Goal: Transaction & Acquisition: Download file/media

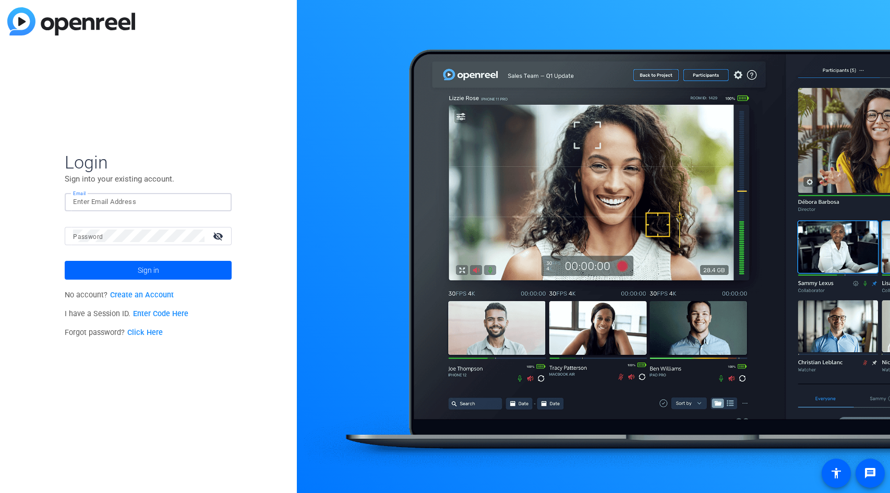
click at [146, 207] on input "Email" at bounding box center [148, 202] width 150 height 13
click at [147, 202] on input "Email" at bounding box center [148, 202] width 150 height 13
type input "[PERSON_NAME][EMAIL_ADDRESS][PERSON_NAME][DOMAIN_NAME]"
click at [222, 241] on mat-icon "visibility_off" at bounding box center [219, 235] width 25 height 15
click at [187, 269] on span at bounding box center [148, 270] width 167 height 25
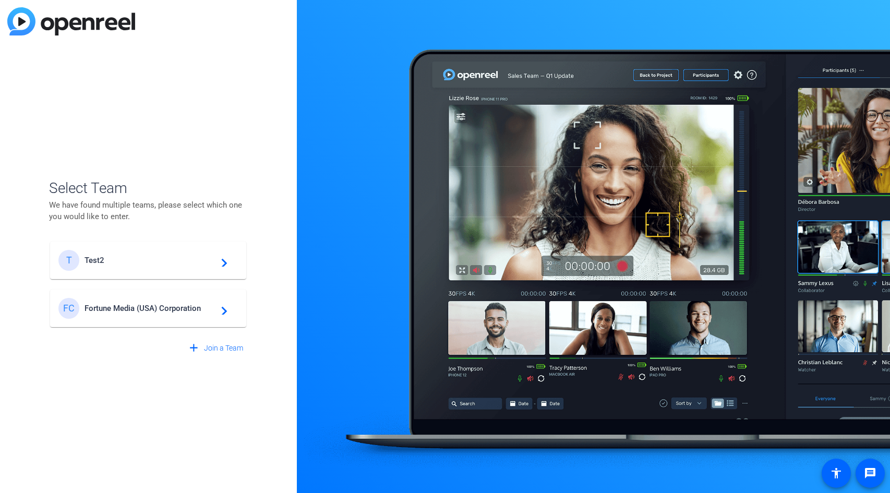
click at [128, 315] on div "FC Fortune Media (USA) Corporation navigate_next" at bounding box center [147, 308] width 179 height 21
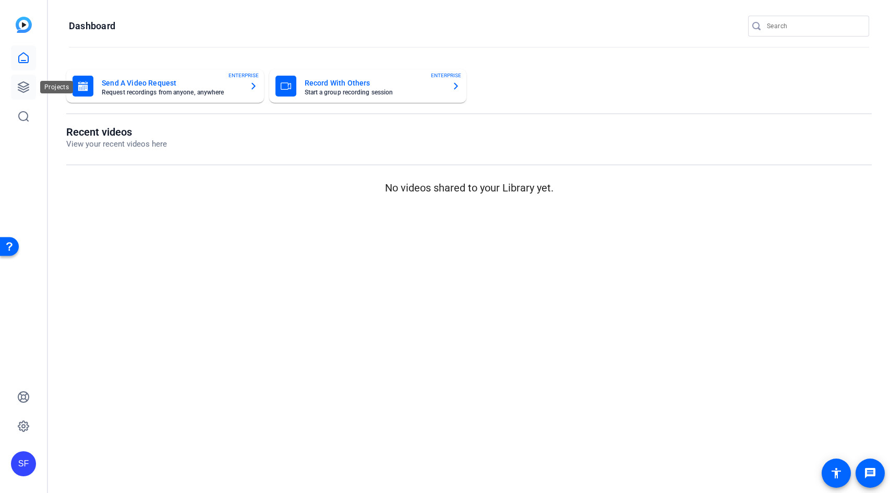
click at [28, 89] on icon at bounding box center [23, 87] width 13 height 13
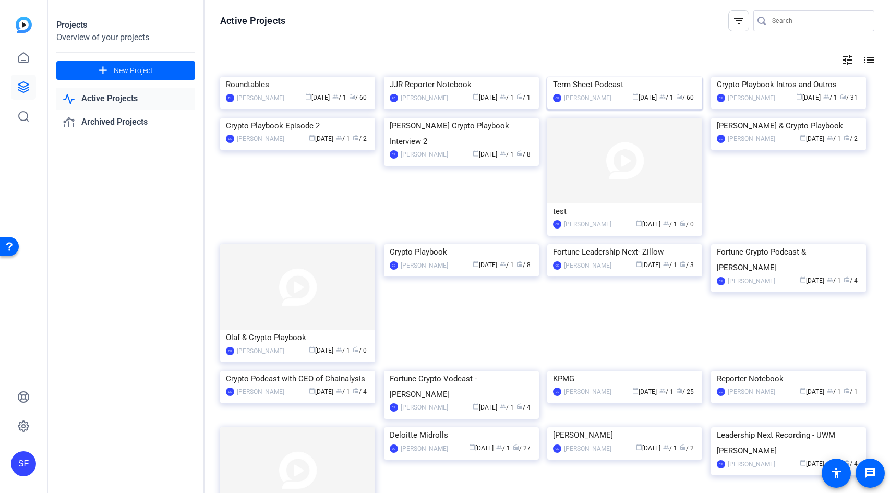
click at [606, 77] on img at bounding box center [624, 77] width 155 height 0
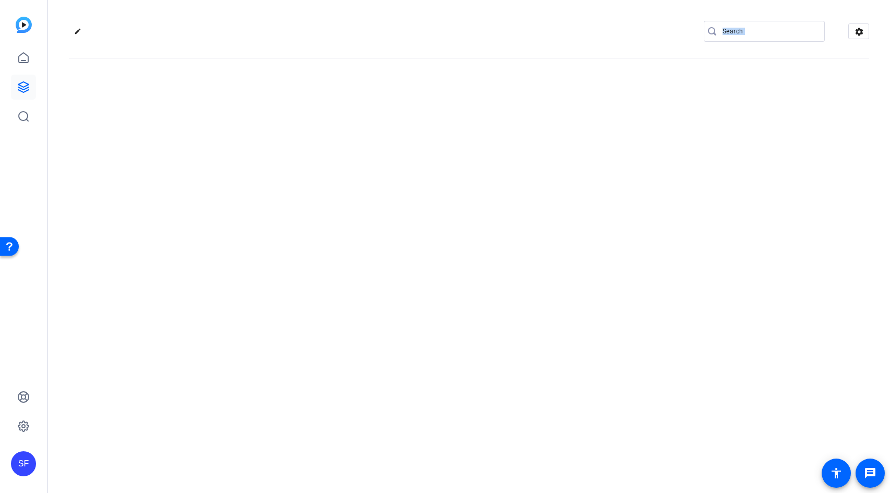
click at [606, 123] on div "edit settings" at bounding box center [469, 246] width 842 height 493
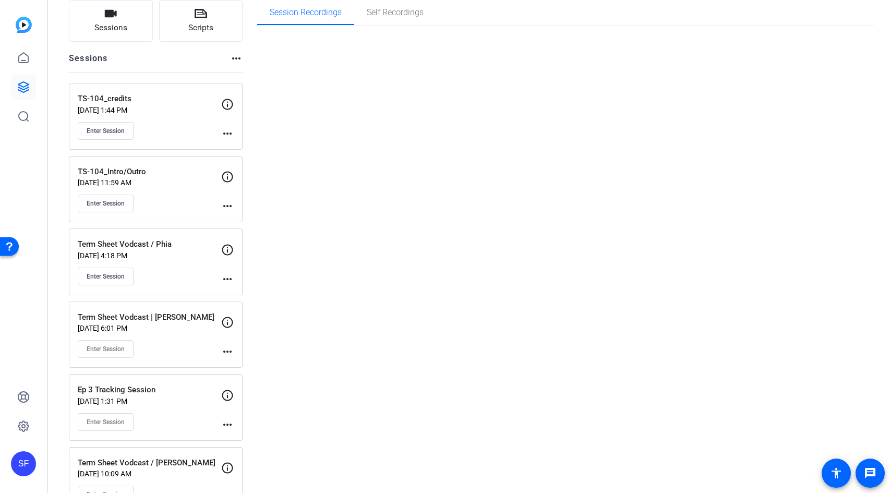
scroll to position [92, 0]
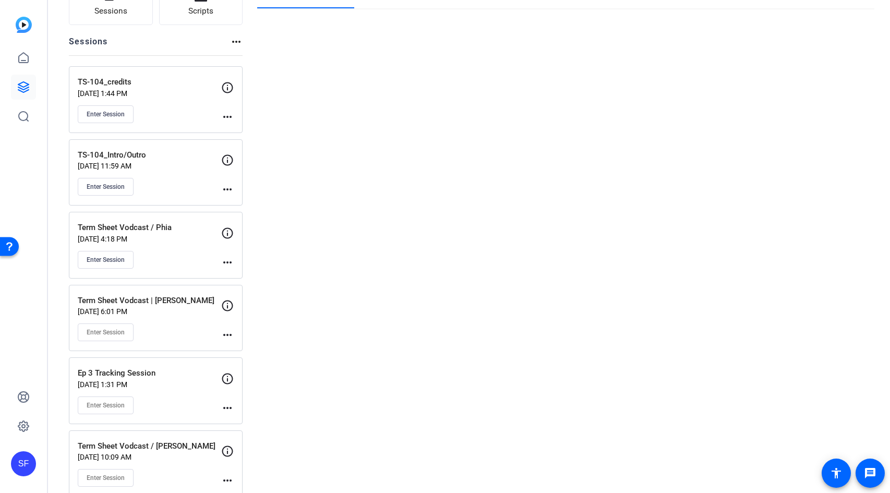
click at [174, 308] on p "[DATE] 6:01 PM" at bounding box center [149, 311] width 143 height 8
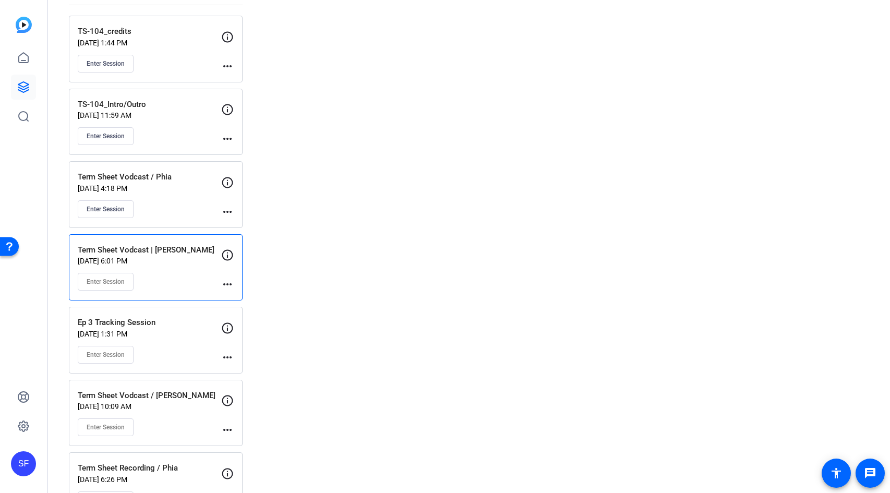
scroll to position [167, 0]
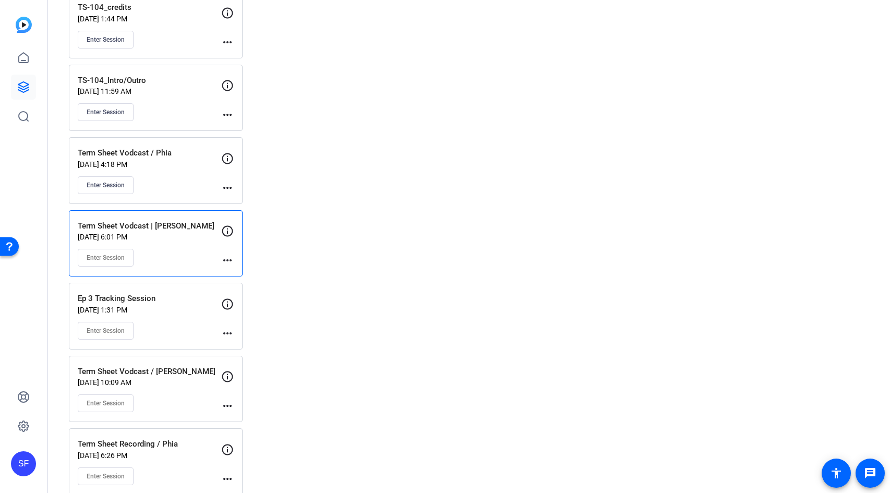
click at [164, 235] on p "[DATE] 6:01 PM" at bounding box center [149, 237] width 143 height 8
click at [228, 260] on mat-icon "more_horiz" at bounding box center [227, 260] width 13 height 13
click at [187, 255] on div at bounding box center [445, 246] width 890 height 493
click at [224, 230] on icon at bounding box center [227, 231] width 13 height 13
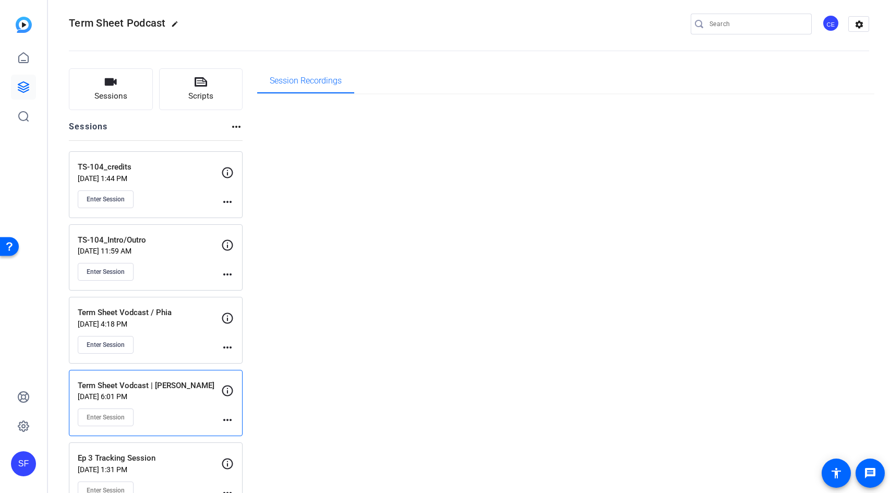
scroll to position [8, 0]
click at [152, 186] on div "TS-104_credits [DATE] 1:44 PM Enter Session" at bounding box center [149, 184] width 143 height 47
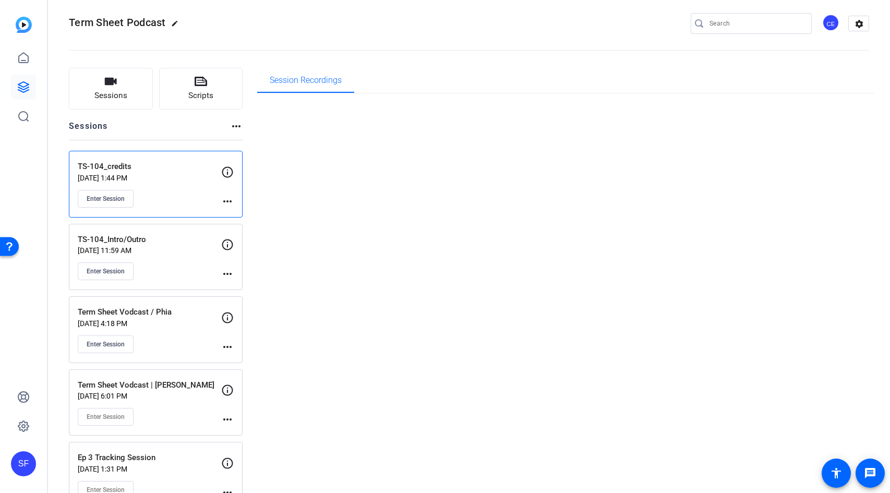
click at [181, 250] on p "[DATE] 11:59 AM" at bounding box center [149, 250] width 143 height 8
click at [23, 82] on icon at bounding box center [23, 87] width 10 height 10
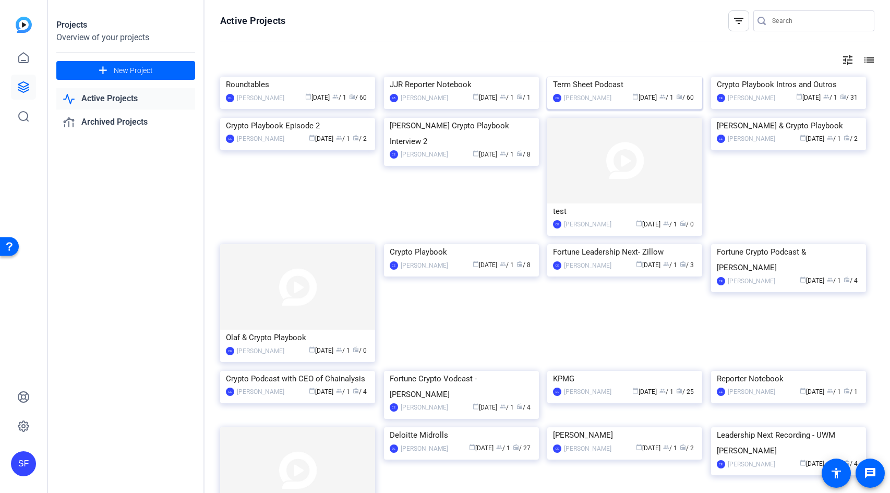
click at [647, 77] on img at bounding box center [624, 77] width 155 height 0
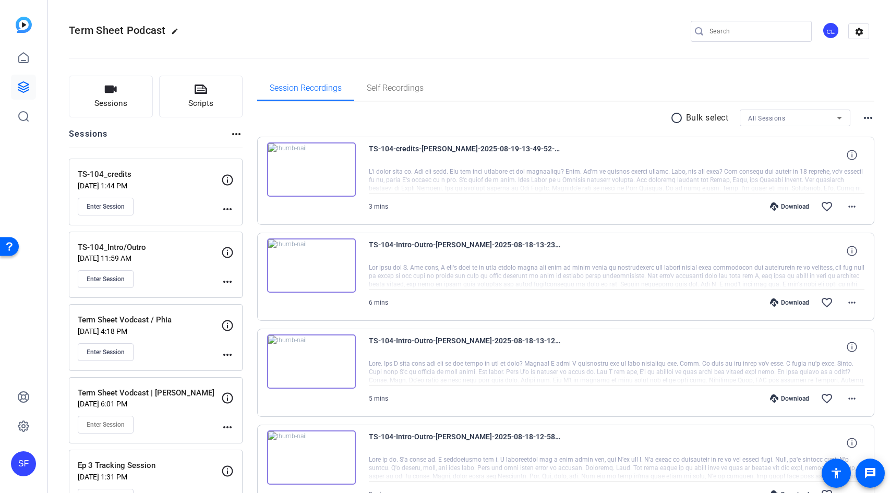
scroll to position [220, 0]
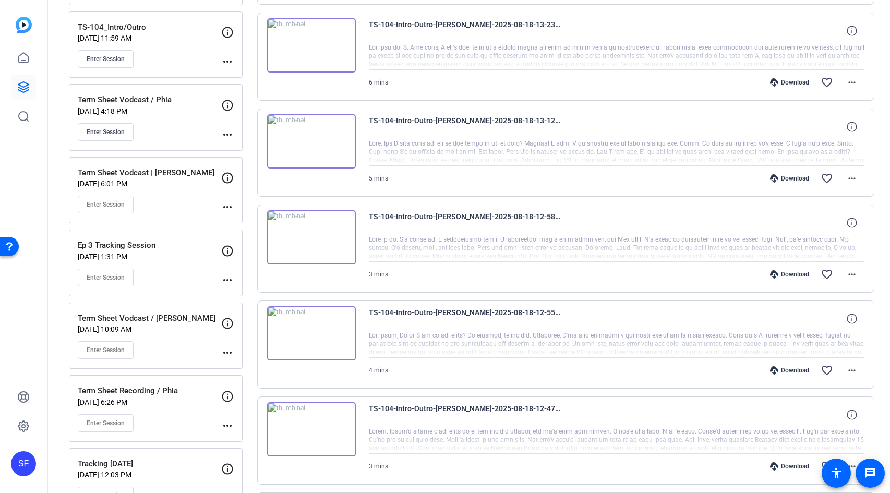
click at [170, 189] on div "Term Sheet Vodcast | [PERSON_NAME] [DATE] 6:01 PM Enter Session" at bounding box center [149, 190] width 143 height 47
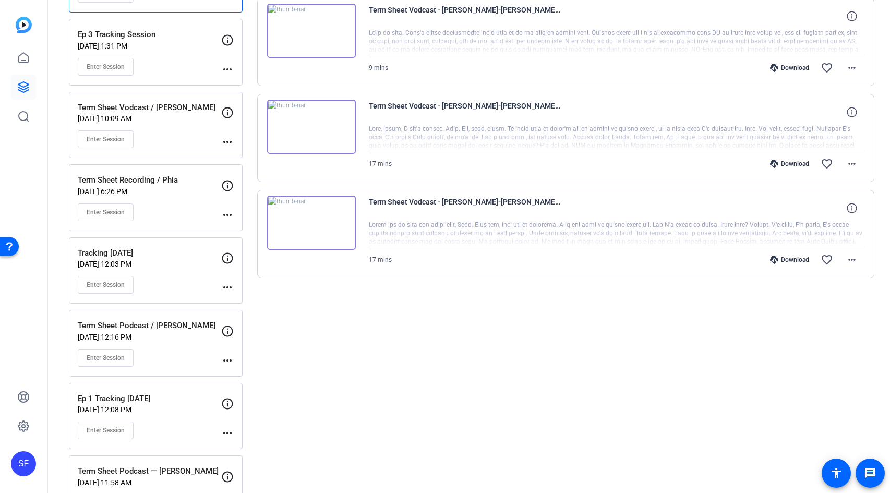
scroll to position [365, 0]
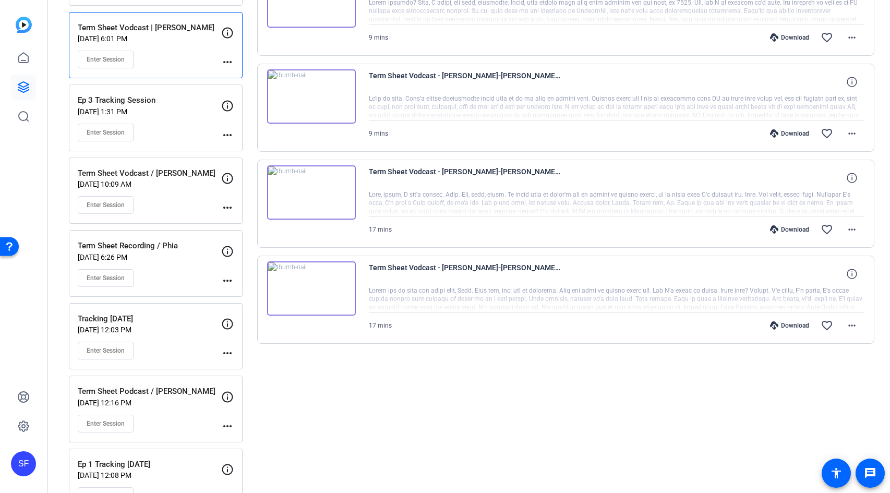
click at [789, 324] on div "Download" at bounding box center [790, 325] width 50 height 8
click at [787, 228] on div "Download" at bounding box center [790, 229] width 50 height 8
click at [786, 131] on div "Download" at bounding box center [790, 133] width 50 height 8
click at [778, 36] on div "Download" at bounding box center [790, 37] width 50 height 8
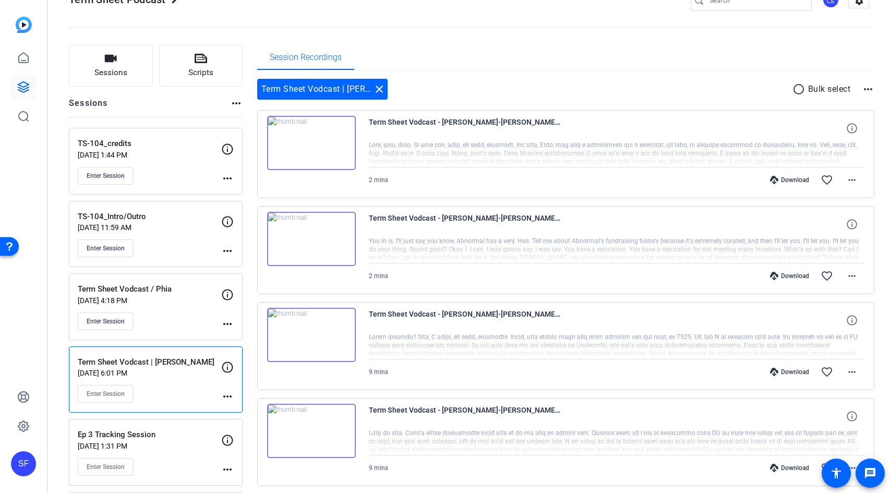
scroll to position [0, 0]
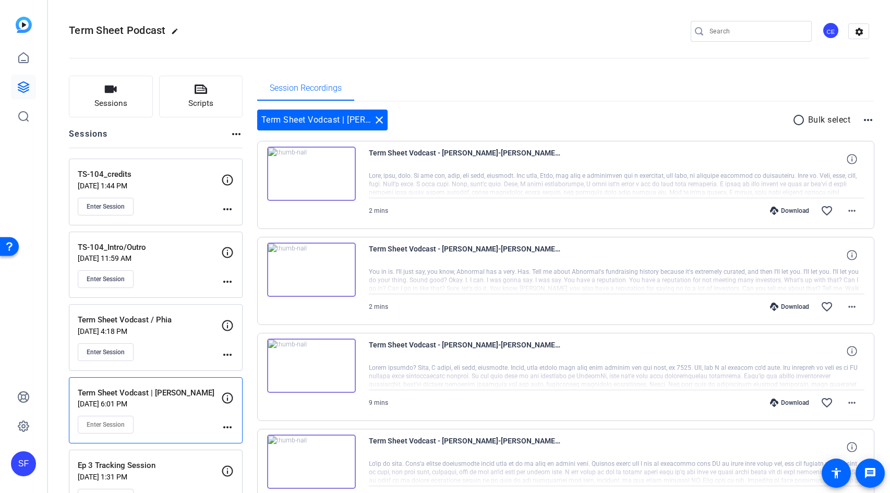
click at [786, 306] on div "Download" at bounding box center [790, 306] width 50 height 8
click at [786, 210] on div "Download" at bounding box center [790, 211] width 50 height 8
click at [846, 208] on mat-icon "more_horiz" at bounding box center [851, 210] width 13 height 13
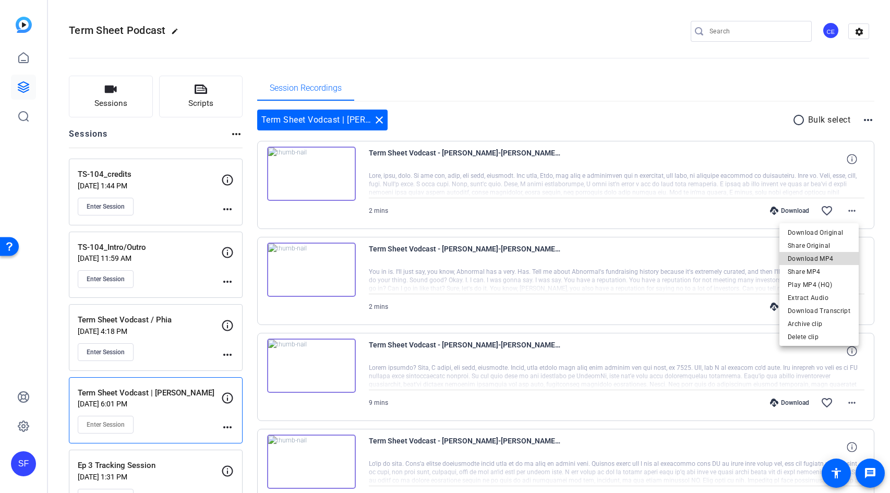
click at [838, 260] on span "Download MP4" at bounding box center [818, 258] width 63 height 13
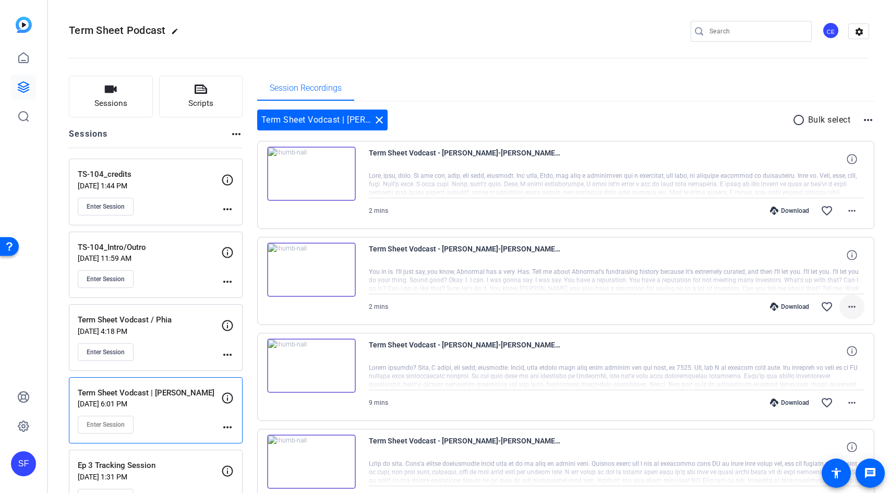
click at [845, 312] on mat-icon "more_horiz" at bounding box center [851, 306] width 13 height 13
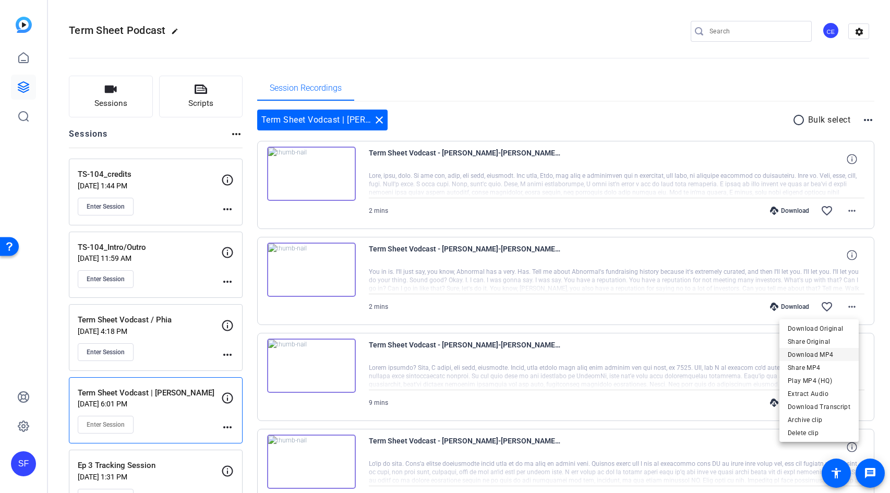
click at [832, 357] on span "Download MP4" at bounding box center [818, 354] width 63 height 13
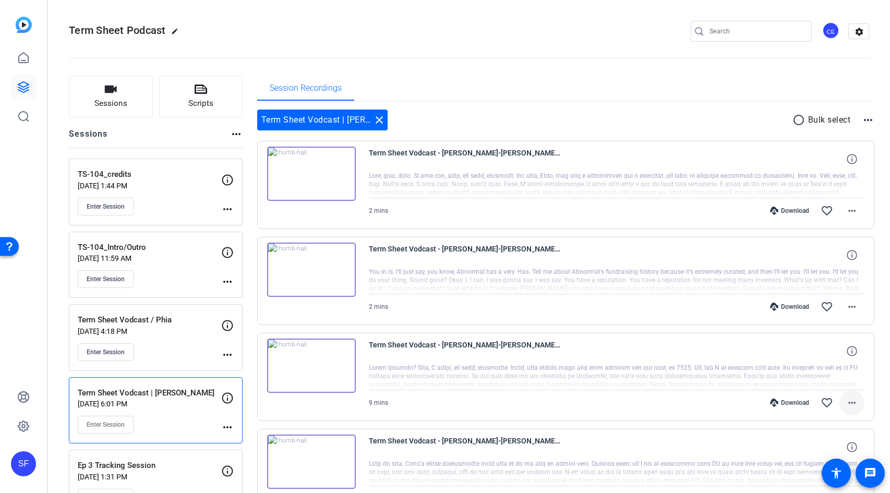
click at [850, 404] on mat-icon "more_horiz" at bounding box center [851, 402] width 13 height 13
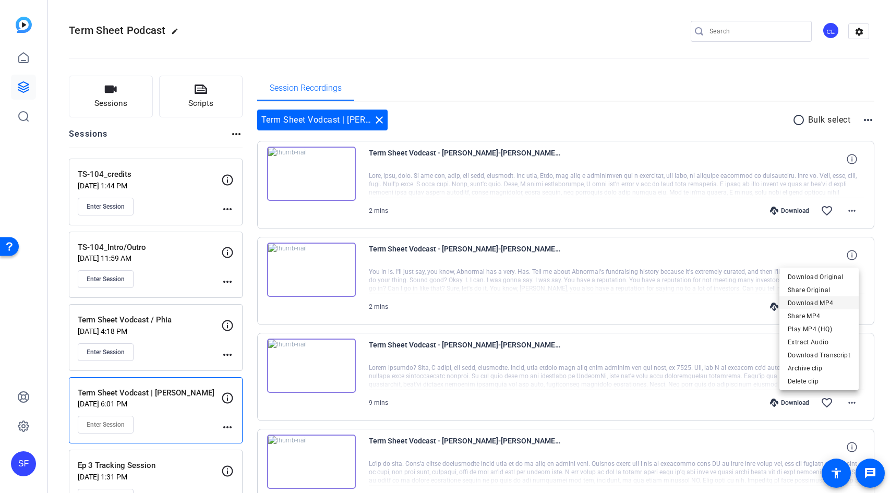
click at [823, 300] on span "Download MP4" at bounding box center [818, 303] width 63 height 13
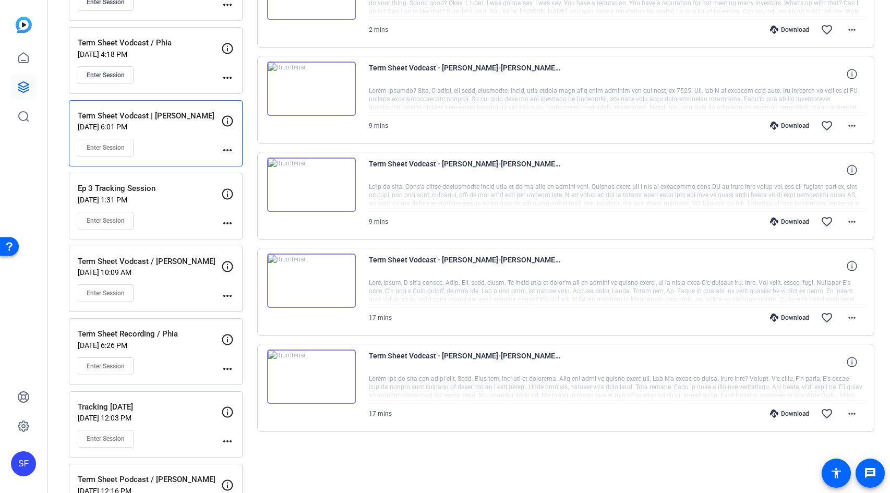
scroll to position [283, 0]
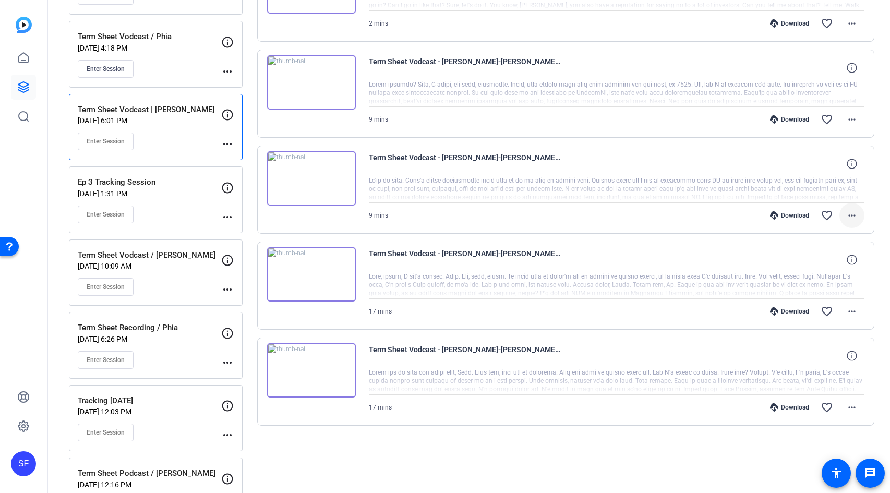
click at [845, 216] on mat-icon "more_horiz" at bounding box center [851, 215] width 13 height 13
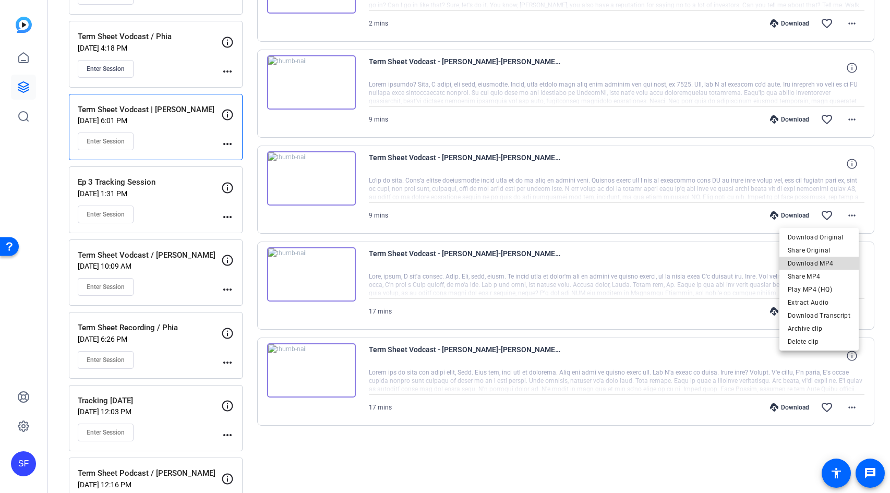
click at [824, 267] on span "Download MP4" at bounding box center [818, 263] width 63 height 13
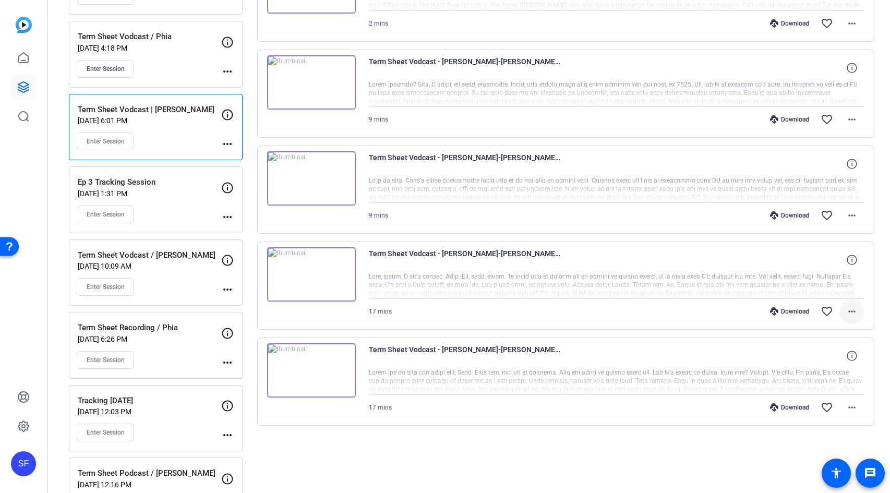
click at [845, 311] on mat-icon "more_horiz" at bounding box center [851, 311] width 13 height 13
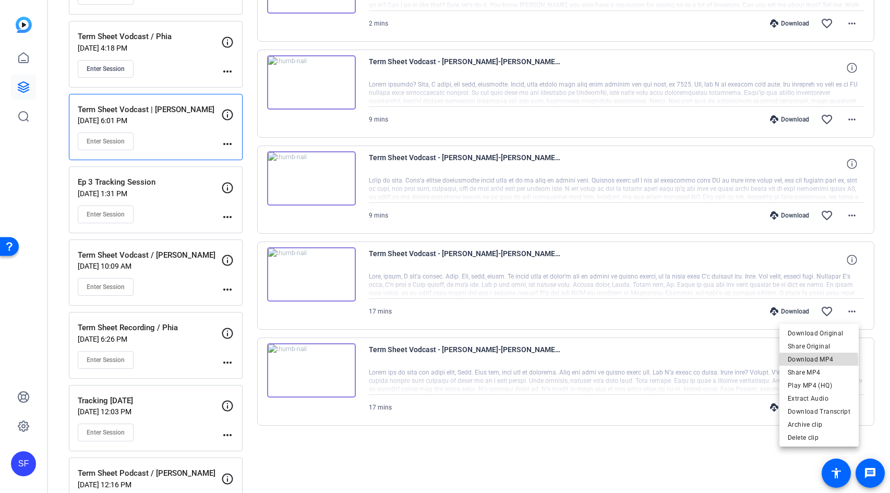
click at [818, 361] on span "Download MP4" at bounding box center [818, 359] width 63 height 13
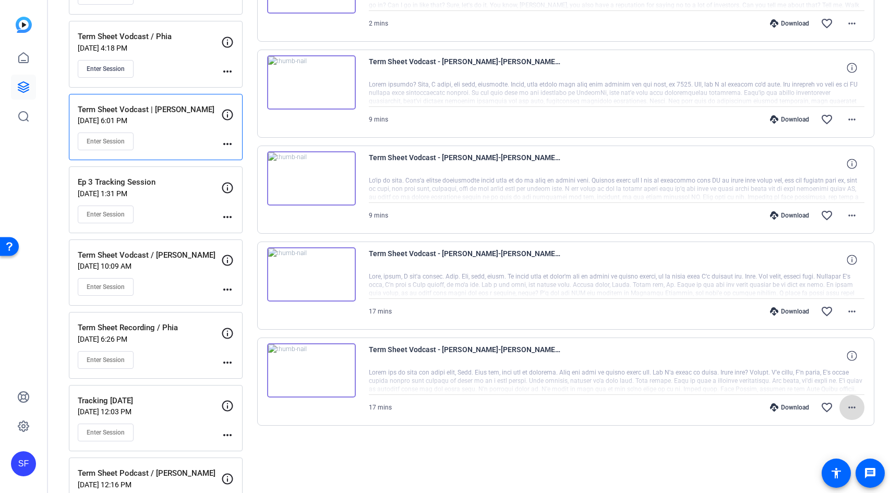
click at [850, 413] on mat-icon "more_horiz" at bounding box center [851, 407] width 13 height 13
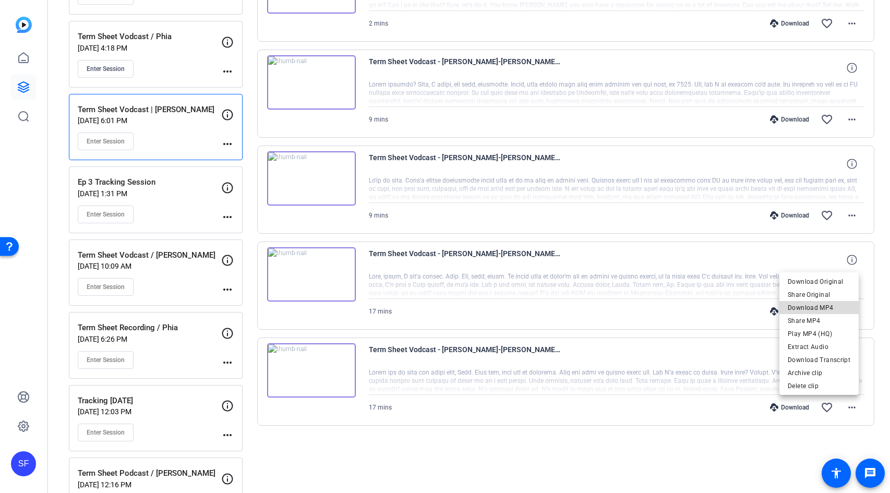
click at [820, 308] on span "Download MP4" at bounding box center [818, 307] width 63 height 13
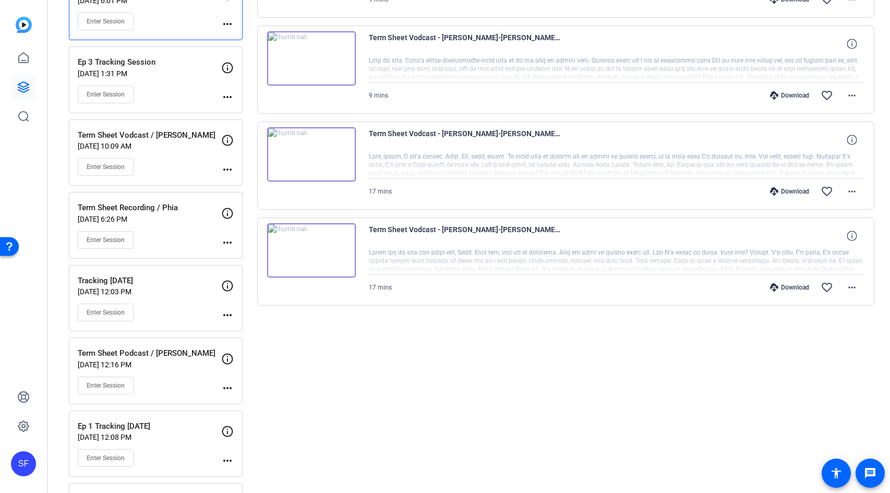
scroll to position [461, 0]
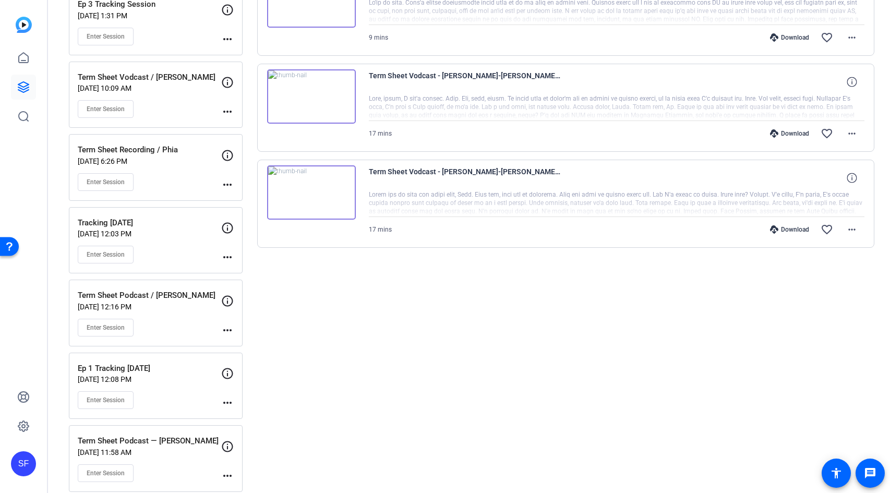
click at [173, 247] on div "Enter Session" at bounding box center [149, 255] width 143 height 18
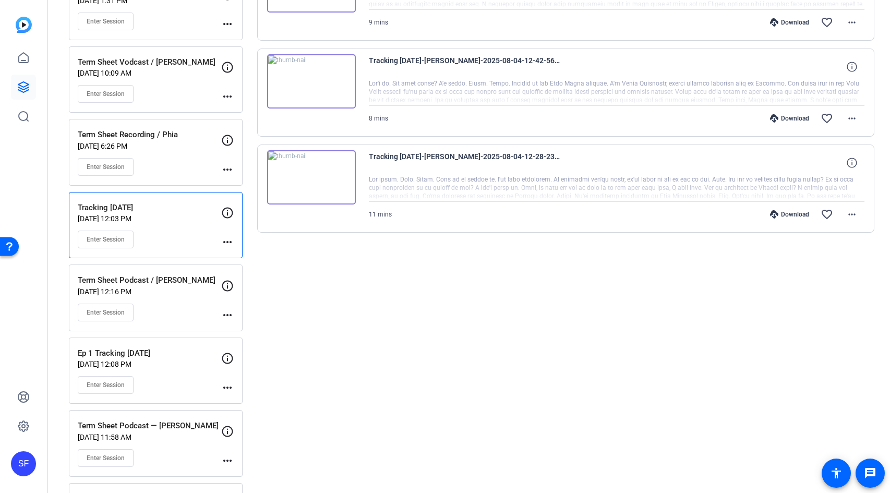
scroll to position [495, 0]
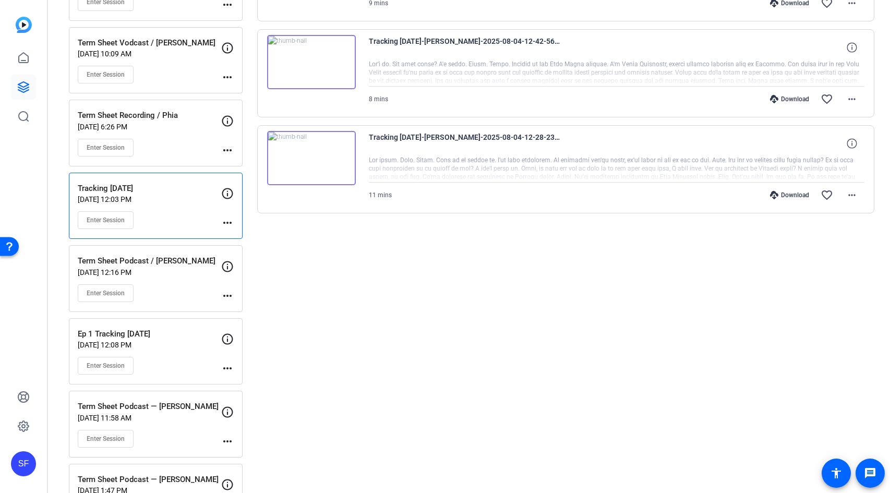
click at [165, 273] on p "[DATE] 12:16 PM" at bounding box center [149, 272] width 143 height 8
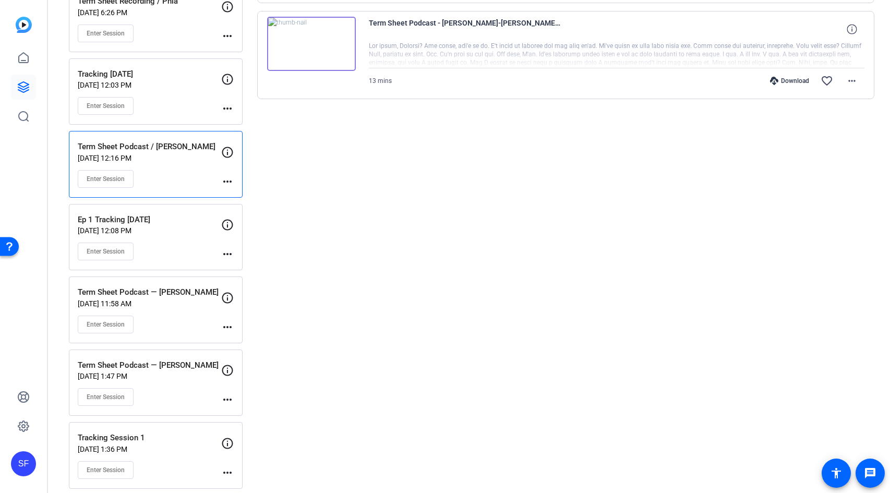
scroll to position [618, 0]
